Goal: Navigation & Orientation: Find specific page/section

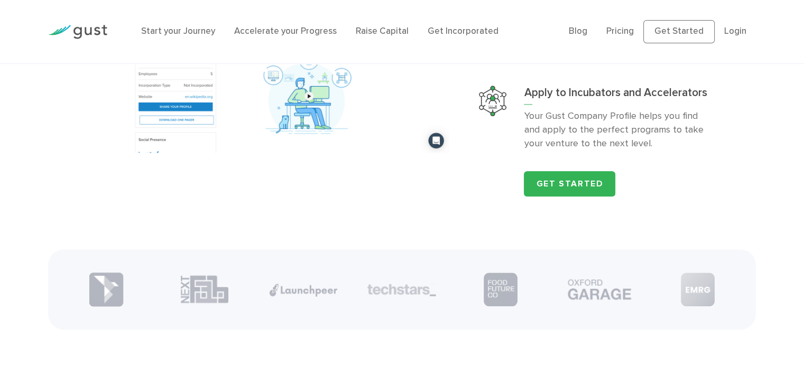
scroll to position [1268, 0]
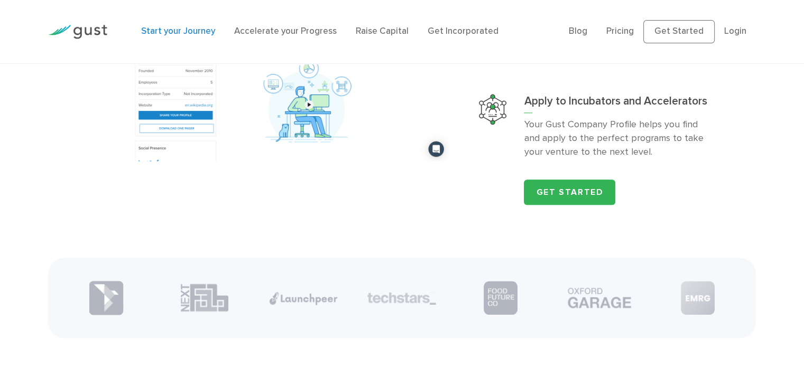
click at [174, 32] on link "Start your Journey" at bounding box center [178, 31] width 74 height 11
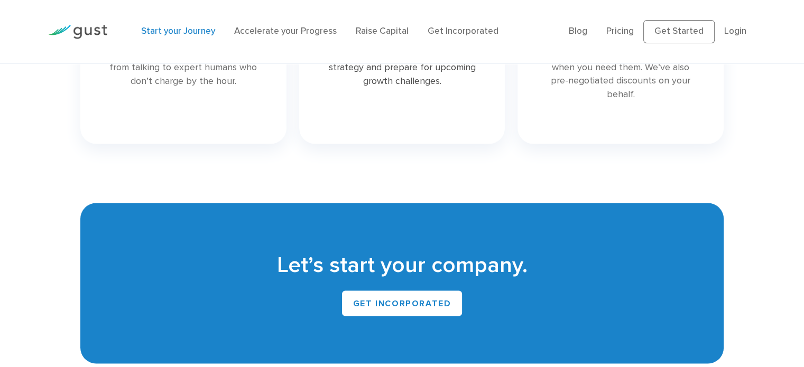
scroll to position [1585, 0]
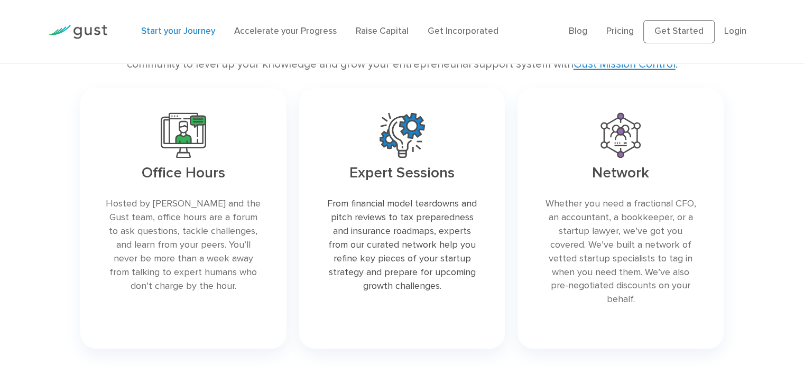
click at [617, 209] on link at bounding box center [620, 218] width 206 height 261
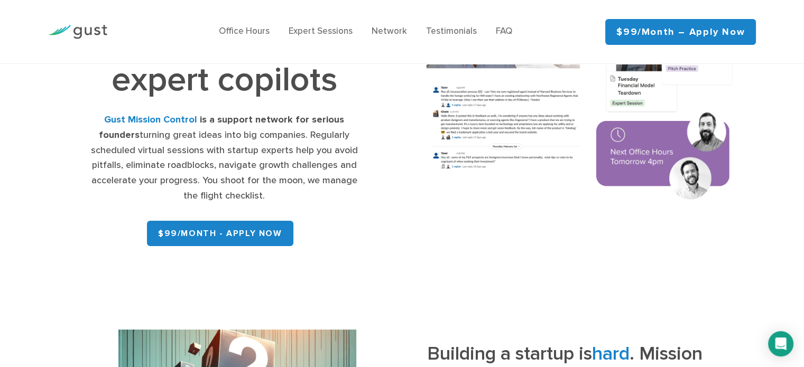
scroll to position [158, 0]
